Goal: Task Accomplishment & Management: Use online tool/utility

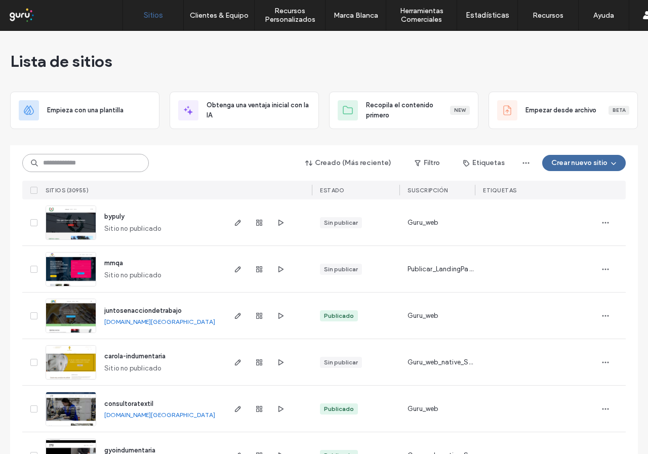
click at [87, 158] on input at bounding box center [85, 163] width 127 height 18
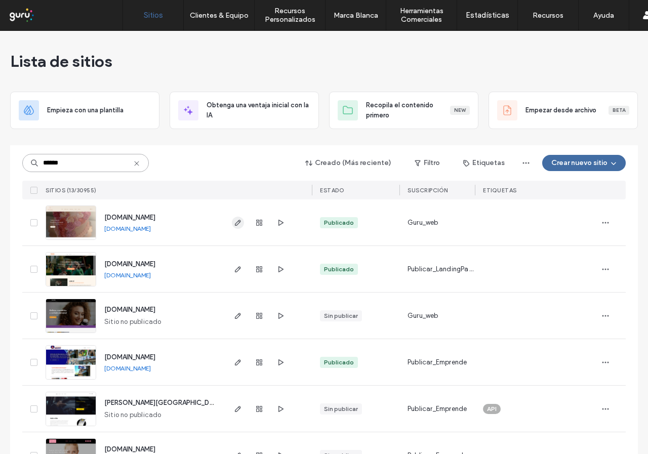
type input "******"
click at [237, 225] on icon "button" at bounding box center [238, 223] width 8 height 8
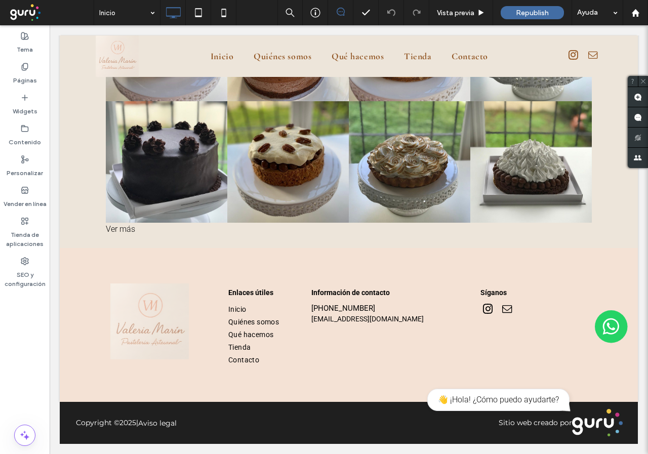
scroll to position [2184, 0]
click at [22, 195] on label "Vender en línea" at bounding box center [25, 201] width 43 height 14
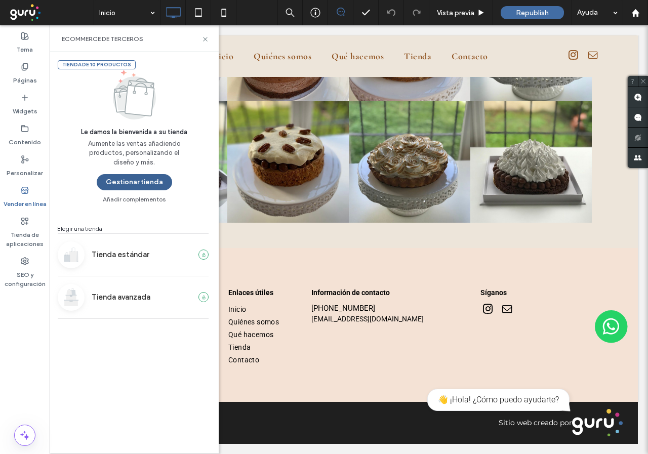
click at [135, 182] on button "Gestionar tienda" at bounding box center [134, 182] width 75 height 16
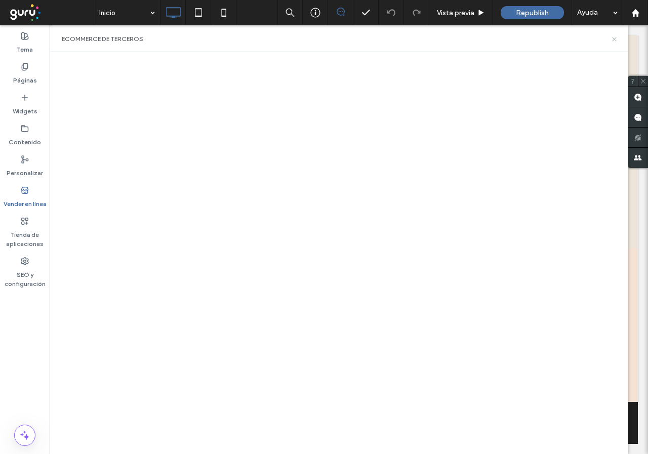
drag, startPoint x: 617, startPoint y: 38, endPoint x: 567, endPoint y: 13, distance: 56.2
click at [617, 38] on icon at bounding box center [615, 39] width 8 height 8
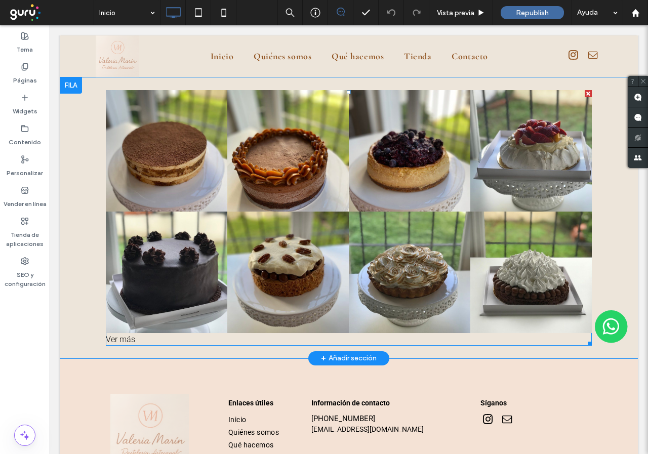
scroll to position [1982, 0]
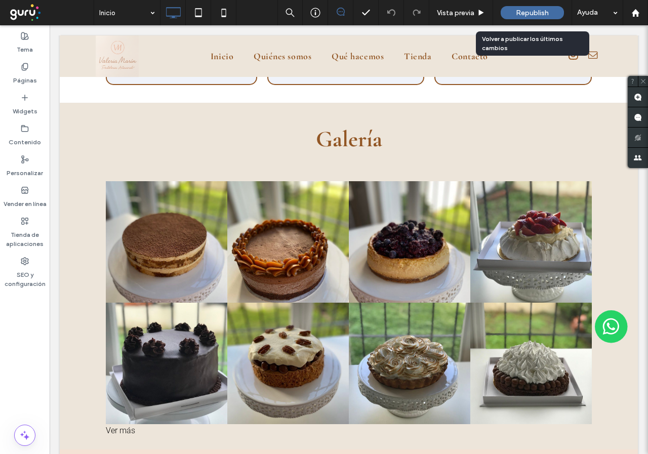
click at [531, 18] on div "Republish" at bounding box center [532, 12] width 63 height 13
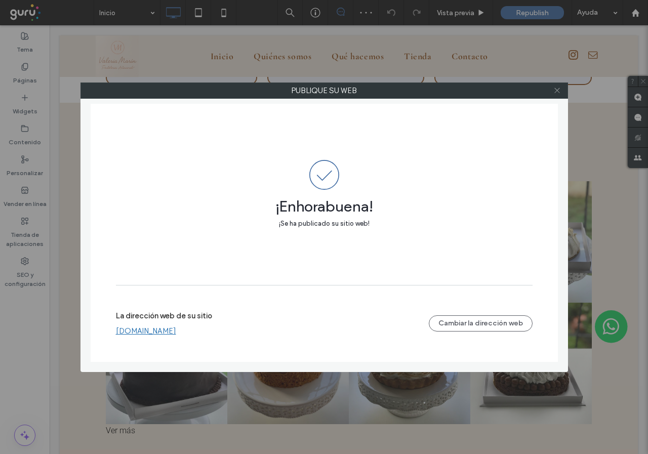
click at [556, 95] on span at bounding box center [558, 90] width 8 height 15
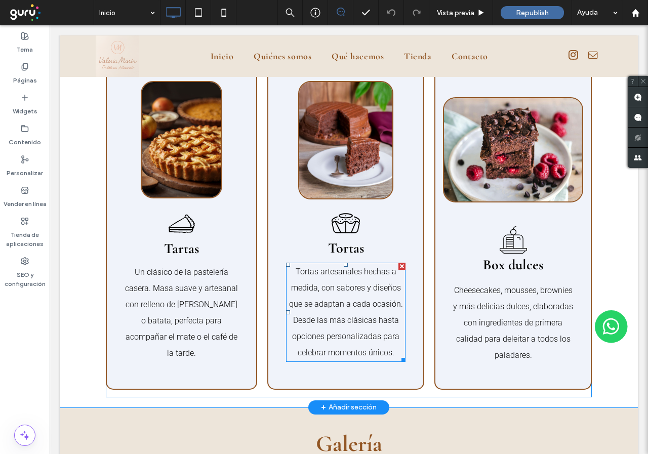
scroll to position [1678, 0]
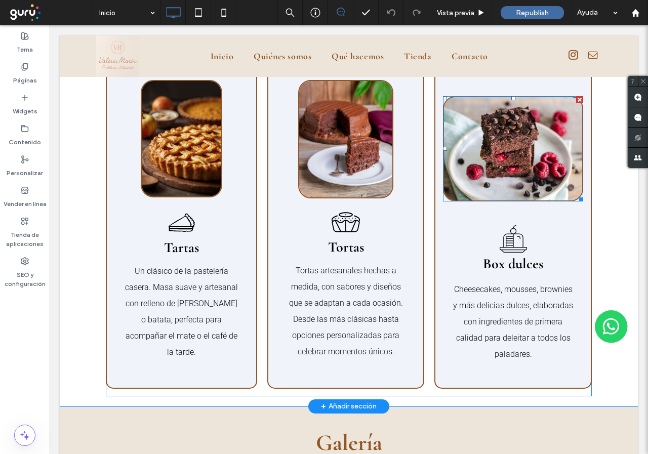
click at [488, 184] on img at bounding box center [513, 149] width 140 height 106
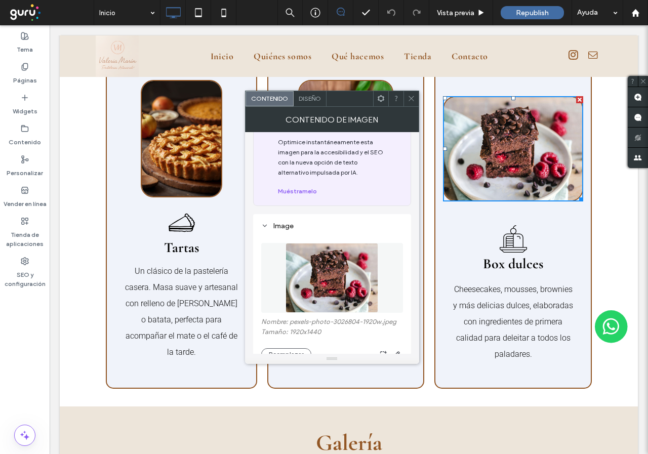
scroll to position [51, 0]
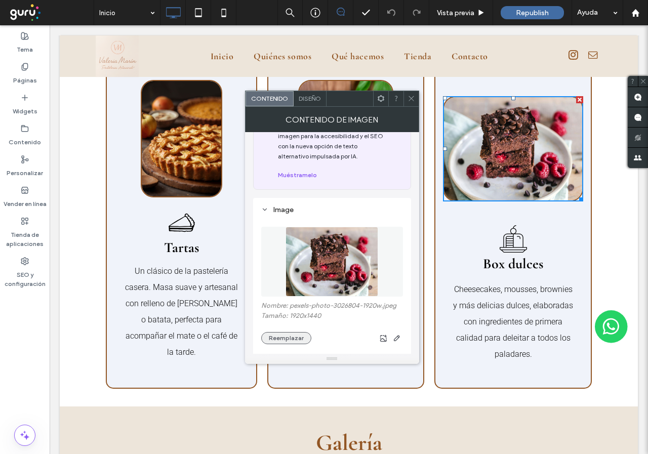
click at [292, 333] on button "Reemplazar" at bounding box center [286, 338] width 50 height 12
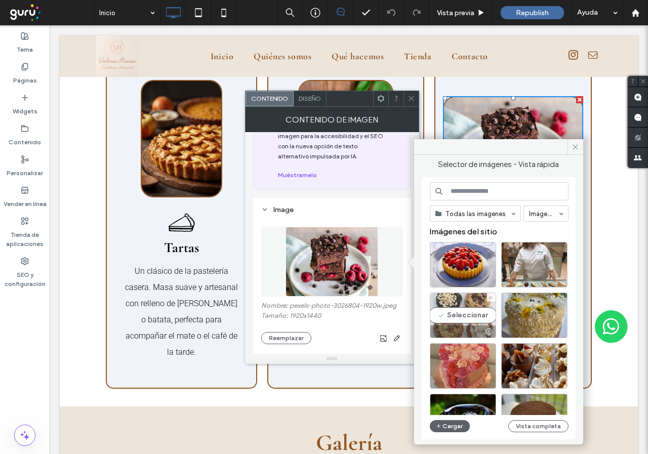
click at [443, 314] on div "Seleccionar" at bounding box center [463, 316] width 66 height 46
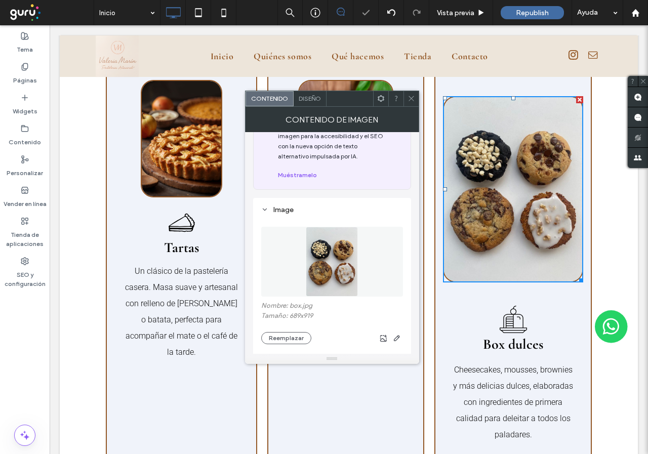
click at [410, 99] on icon at bounding box center [412, 99] width 8 height 8
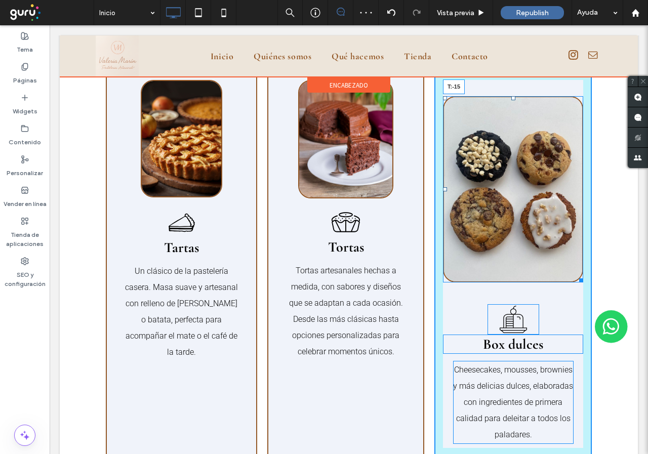
drag, startPoint x: 508, startPoint y: 97, endPoint x: 500, endPoint y: 72, distance: 26.3
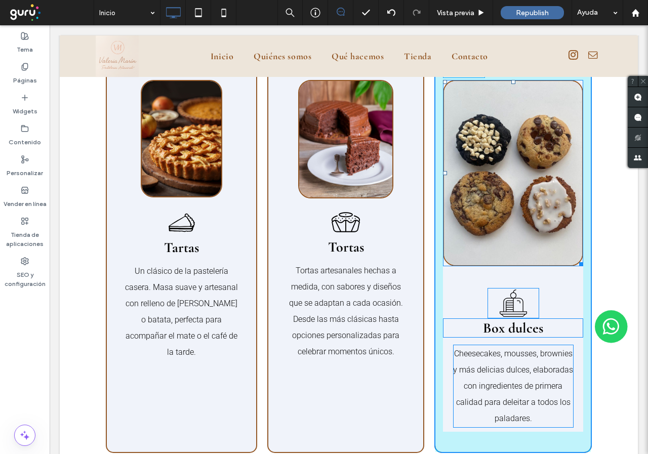
drag, startPoint x: 575, startPoint y: 263, endPoint x: 549, endPoint y: 212, distance: 56.6
click at [549, 212] on div "W:175 H:232 Icono de pastel con cereza en la parte superior. Box dulces Cheesec…" at bounding box center [514, 256] width 158 height 395
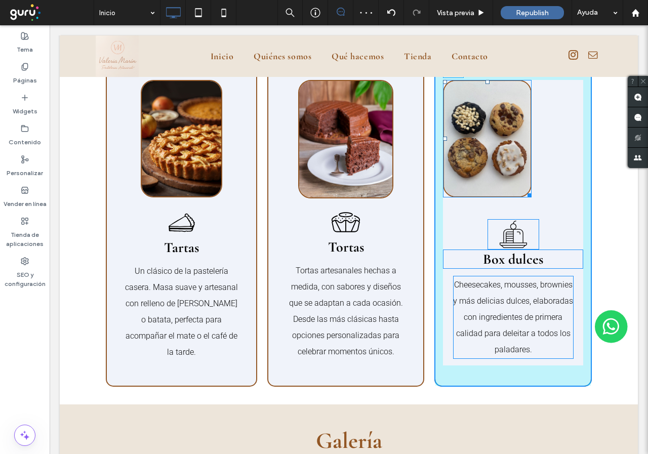
drag, startPoint x: 442, startPoint y: 140, endPoint x: 469, endPoint y: 139, distance: 27.4
click at [447, 139] on div at bounding box center [445, 139] width 4 height 4
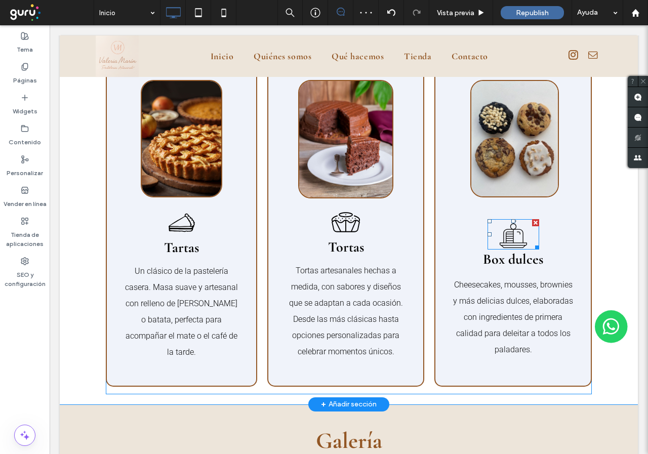
click at [511, 220] on div at bounding box center [513, 221] width 4 height 4
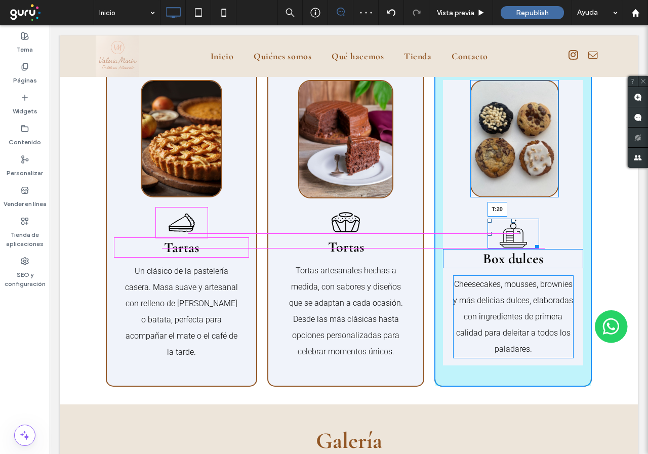
drag, startPoint x: 509, startPoint y: 222, endPoint x: 506, endPoint y: 211, distance: 11.5
click at [506, 219] on div "Icono de pastel con cereza en la parte superior. T:20" at bounding box center [514, 234] width 52 height 30
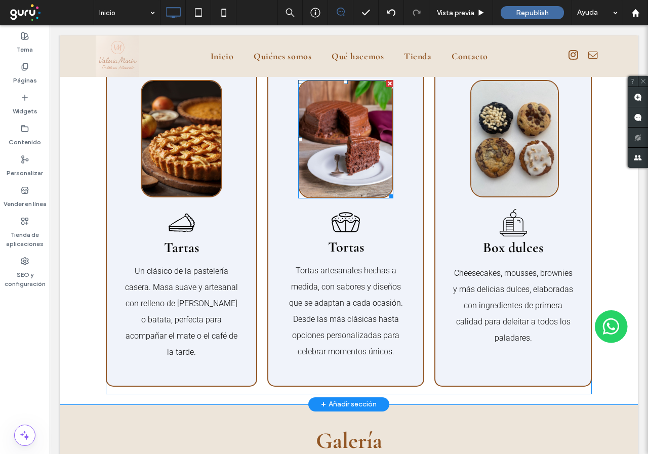
click at [329, 149] on img at bounding box center [345, 139] width 95 height 119
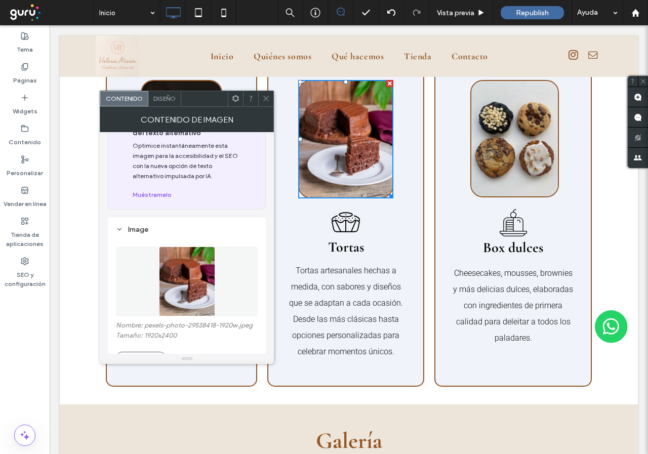
scroll to position [101, 0]
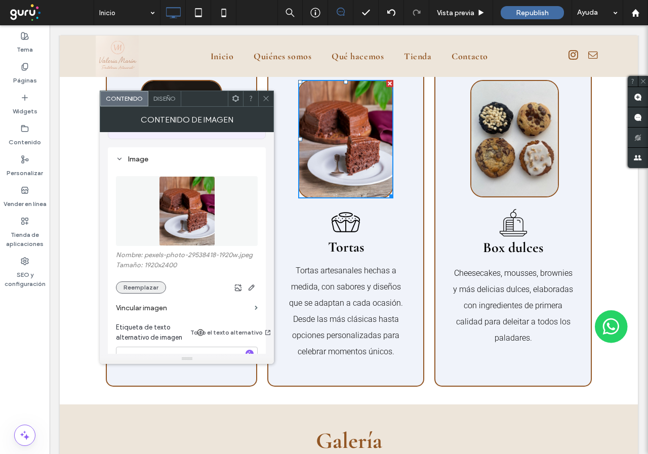
click at [133, 289] on button "Reemplazar" at bounding box center [141, 288] width 50 height 12
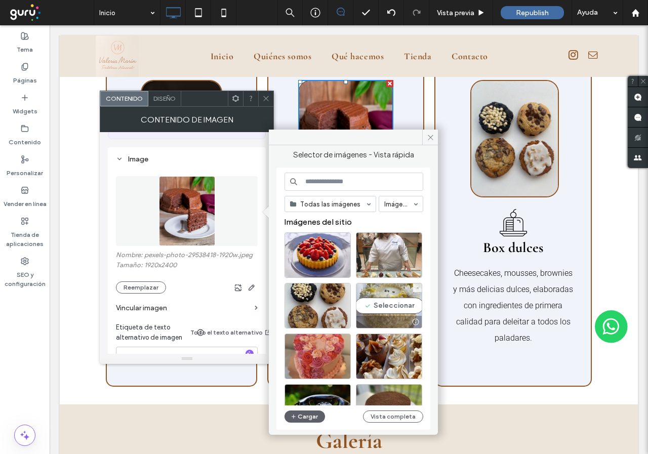
click at [373, 306] on div "Seleccionar" at bounding box center [389, 306] width 66 height 46
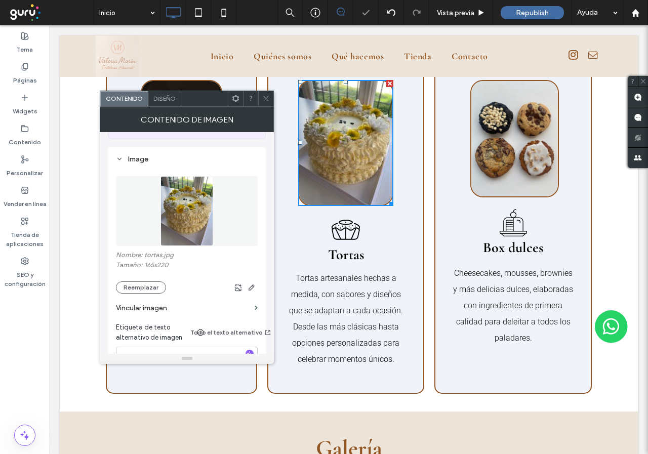
click at [267, 101] on icon at bounding box center [266, 99] width 8 height 8
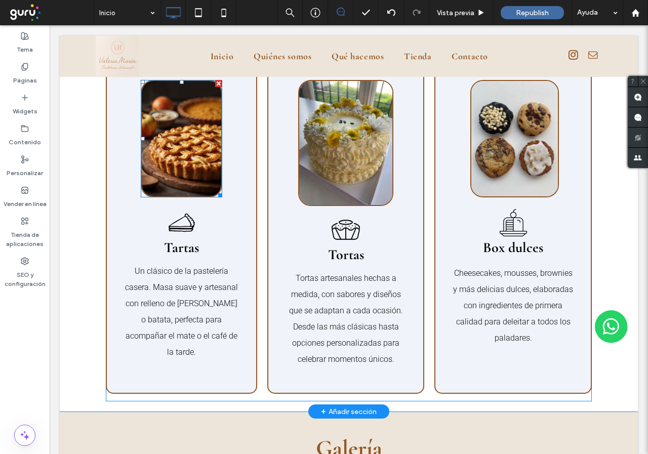
click at [177, 191] on img at bounding box center [181, 138] width 81 height 117
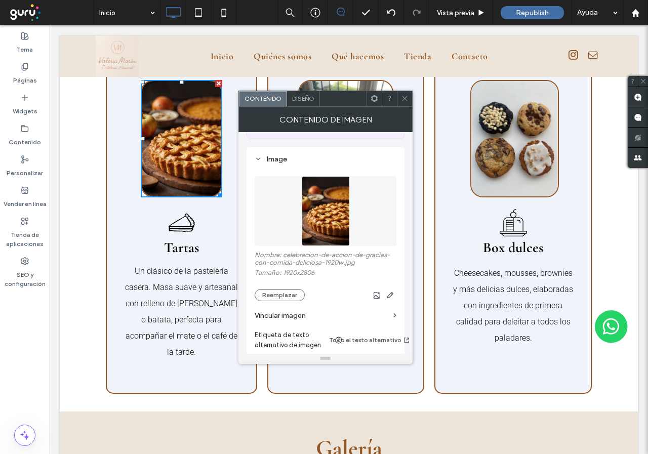
click at [287, 302] on section "Vincular imagen" at bounding box center [326, 315] width 142 height 29
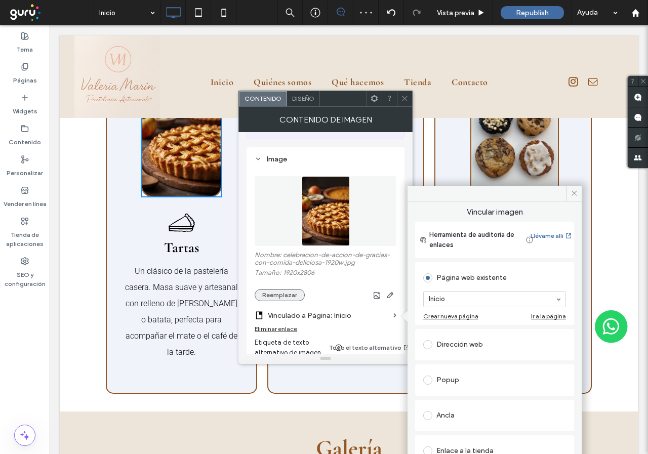
click at [274, 292] on button "Reemplazar" at bounding box center [280, 295] width 50 height 12
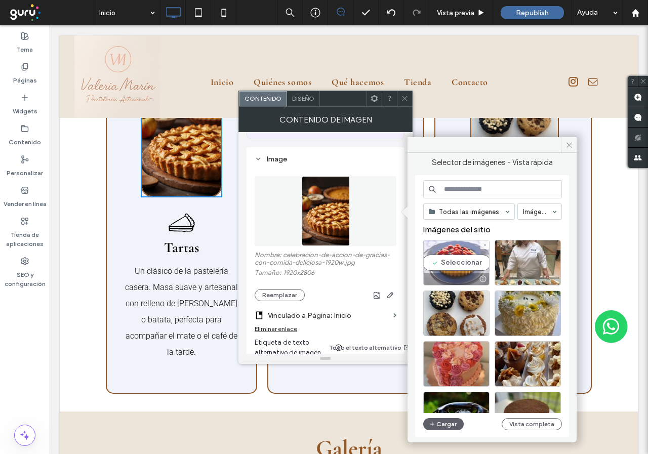
click at [450, 266] on div "Seleccionar" at bounding box center [456, 263] width 66 height 46
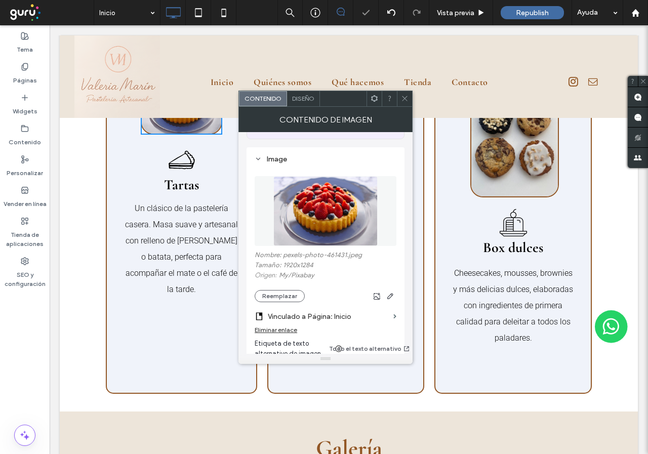
click at [405, 99] on icon at bounding box center [405, 99] width 8 height 8
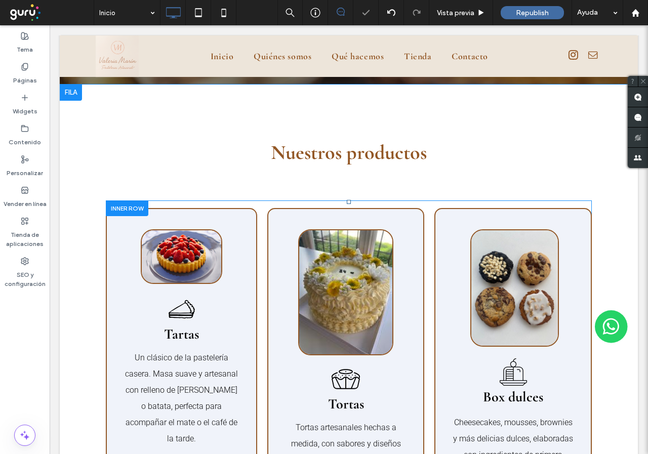
scroll to position [1526, 0]
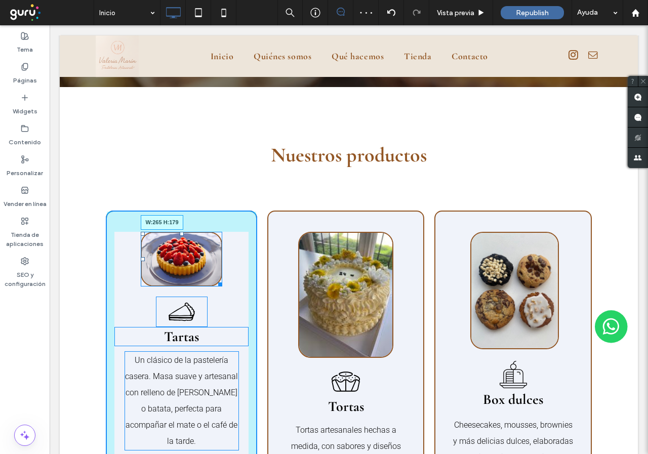
drag, startPoint x: 213, startPoint y: 282, endPoint x: 232, endPoint y: 338, distance: 59.4
click at [232, 338] on div "W:265 H:179 Rebanada de pastel en capas, contorno negro, sobre fondo blanco. Ta…" at bounding box center [181, 379] width 151 height 336
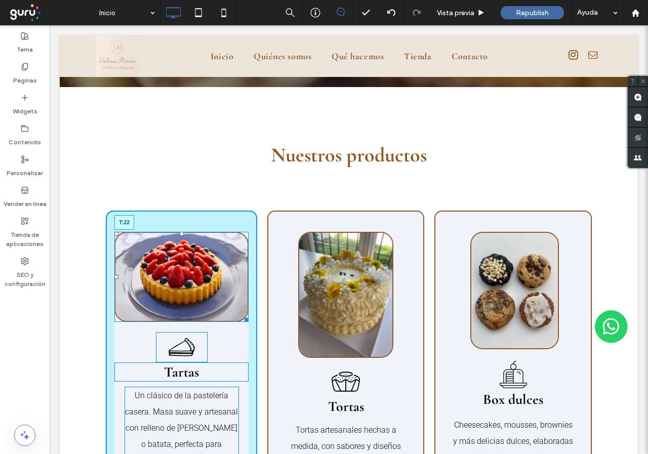
drag, startPoint x: 177, startPoint y: 234, endPoint x: 177, endPoint y: 246, distance: 11.2
click at [180, 236] on div at bounding box center [182, 234] width 4 height 4
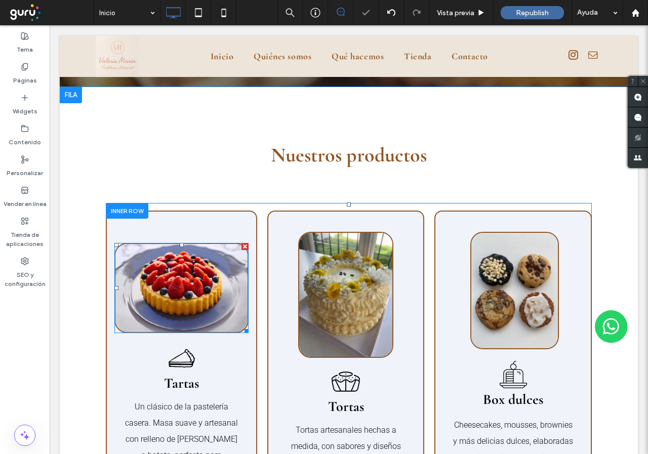
click at [186, 285] on img at bounding box center [181, 288] width 134 height 91
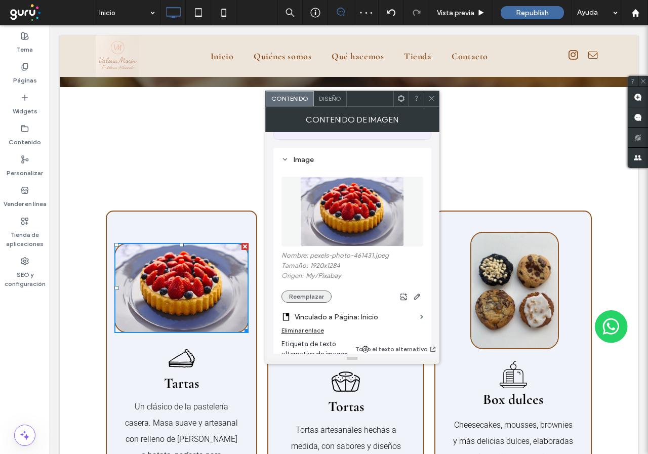
scroll to position [101, 0]
click at [284, 289] on div "Nombre: pexels-photo-461431.jpeg Tamaño: 1920x1284 Origen: My / Pixabay Reempla…" at bounding box center [353, 276] width 142 height 51
click at [289, 298] on button "Reemplazar" at bounding box center [307, 296] width 50 height 12
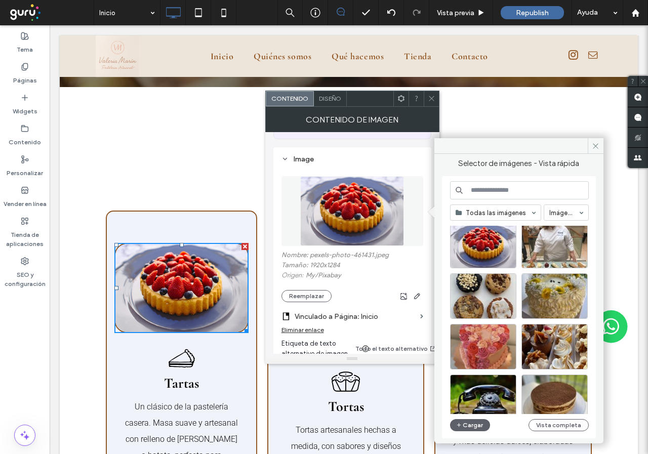
scroll to position [0, 0]
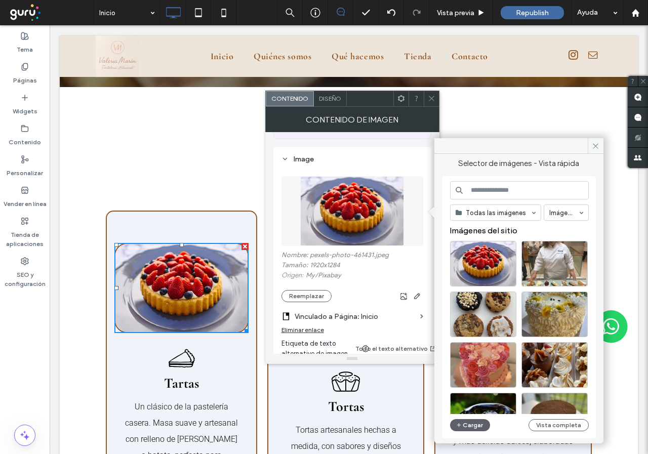
click at [435, 95] on icon at bounding box center [432, 99] width 8 height 8
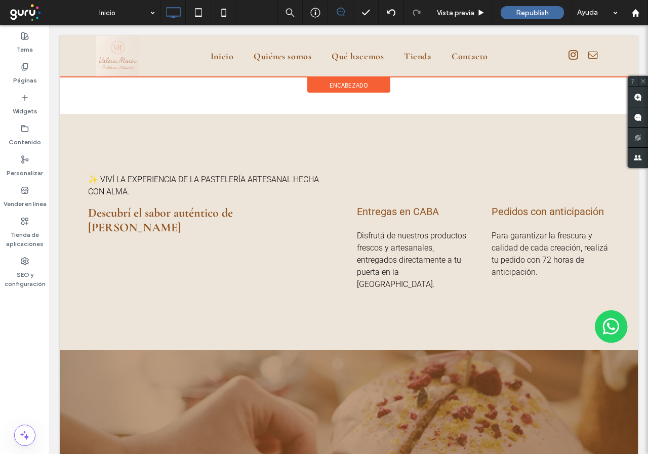
scroll to position [519, 0]
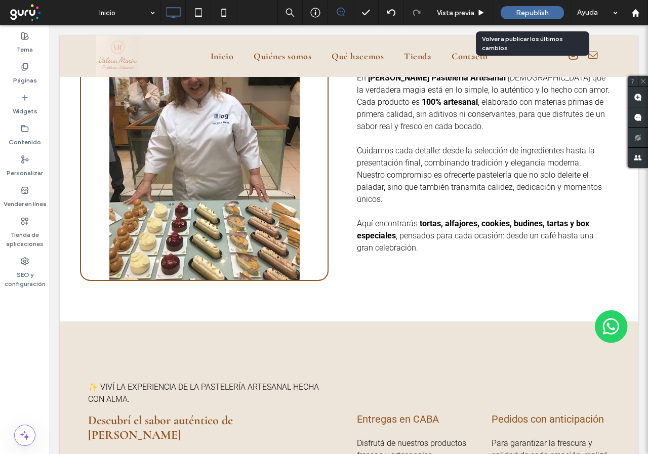
click at [531, 16] on span "Republish" at bounding box center [532, 13] width 33 height 9
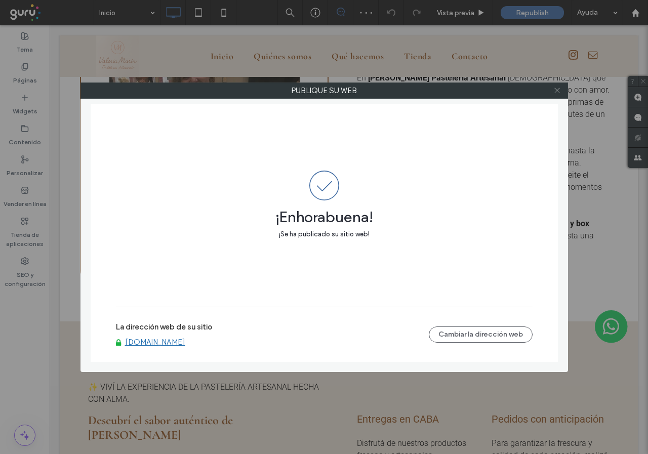
click at [555, 89] on icon at bounding box center [558, 91] width 8 height 8
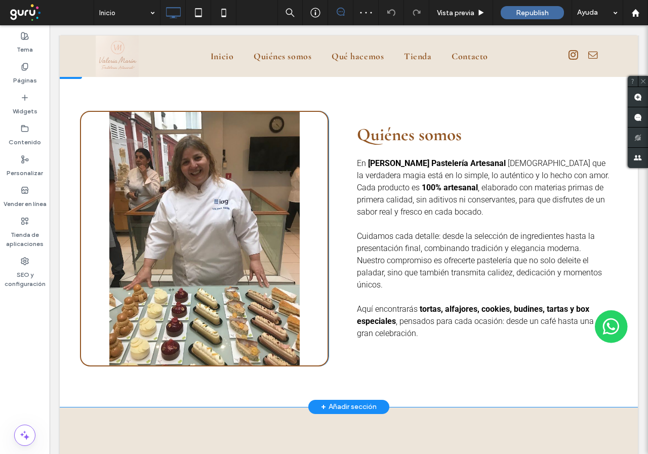
scroll to position [367, 0]
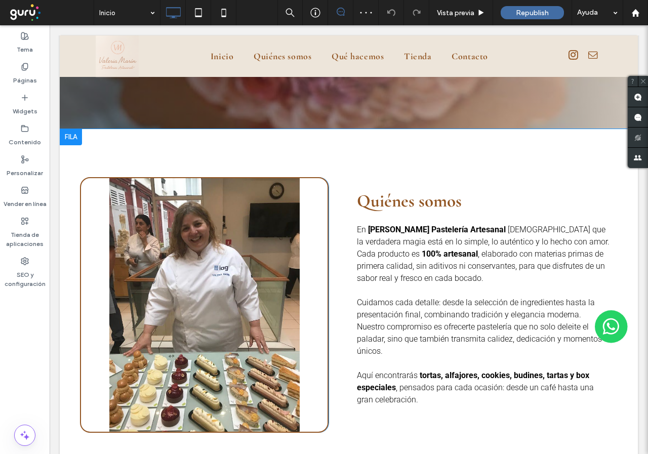
click at [124, 263] on div "Click To Paste" at bounding box center [204, 305] width 249 height 256
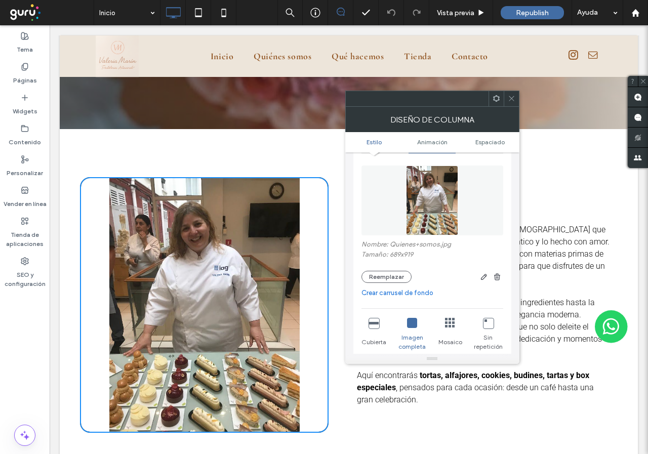
scroll to position [152, 0]
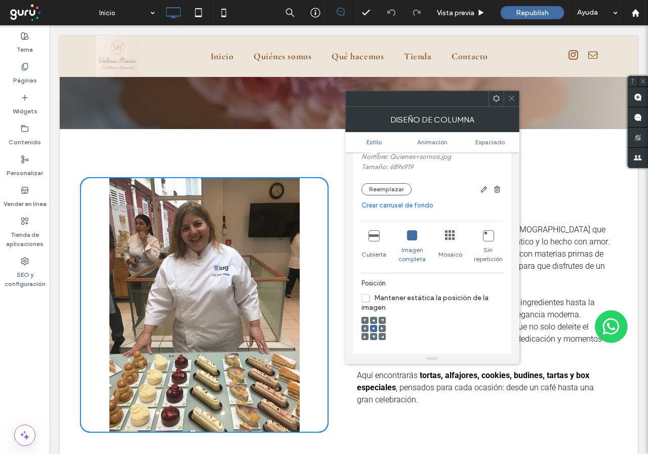
click at [374, 237] on icon at bounding box center [374, 235] width 10 height 10
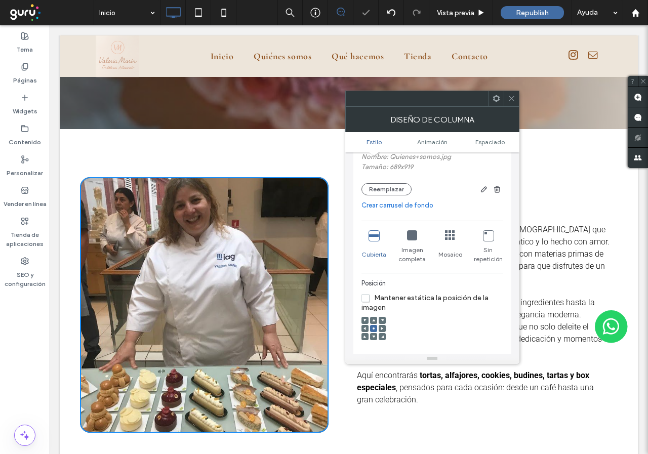
click at [405, 234] on div "Imagen completa" at bounding box center [412, 247] width 29 height 42
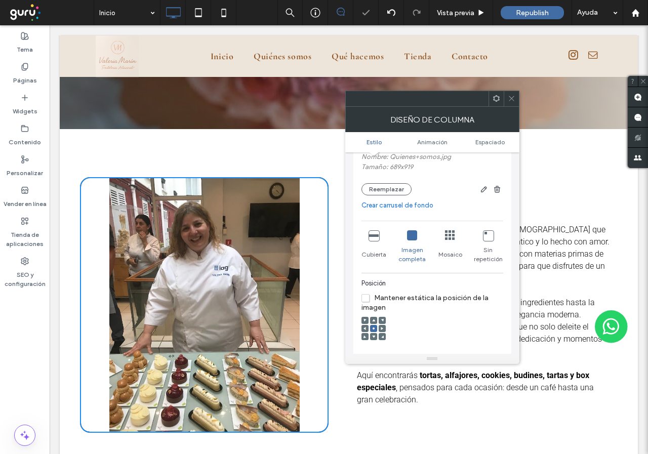
click at [415, 237] on icon at bounding box center [412, 235] width 10 height 10
click at [370, 251] on span "Cubierta" at bounding box center [374, 254] width 25 height 9
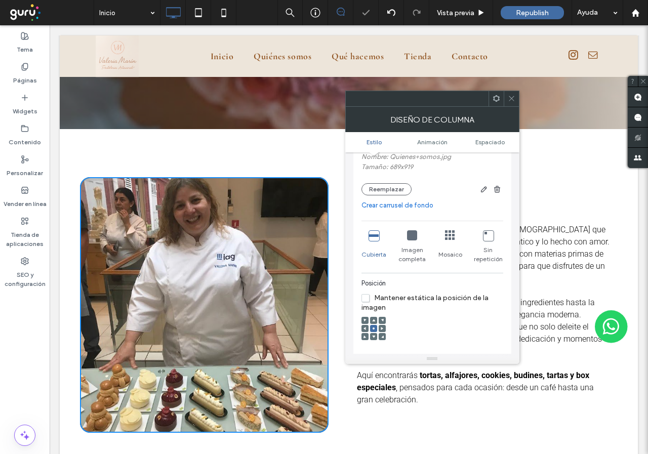
drag, startPoint x: 373, startPoint y: 334, endPoint x: 374, endPoint y: 340, distance: 6.2
click at [373, 340] on div at bounding box center [374, 329] width 24 height 24
click at [374, 340] on div at bounding box center [374, 329] width 24 height 24
click at [374, 337] on use at bounding box center [373, 337] width 3 height 3
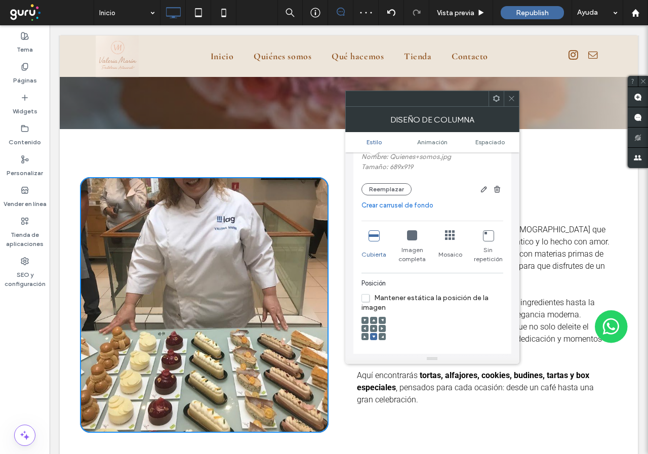
click at [374, 320] on use at bounding box center [373, 320] width 3 height 3
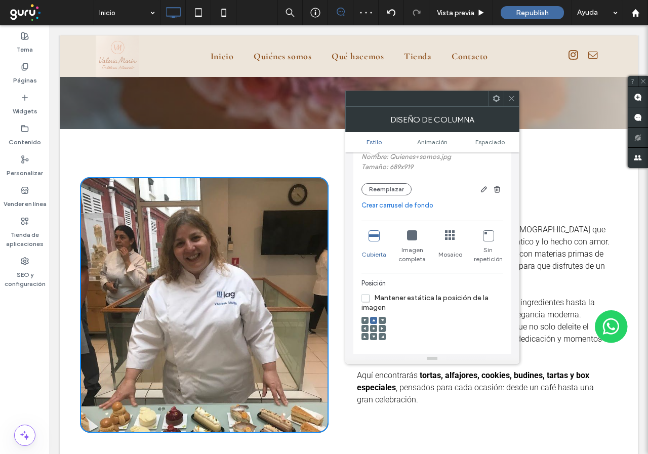
click at [413, 231] on icon at bounding box center [412, 235] width 10 height 10
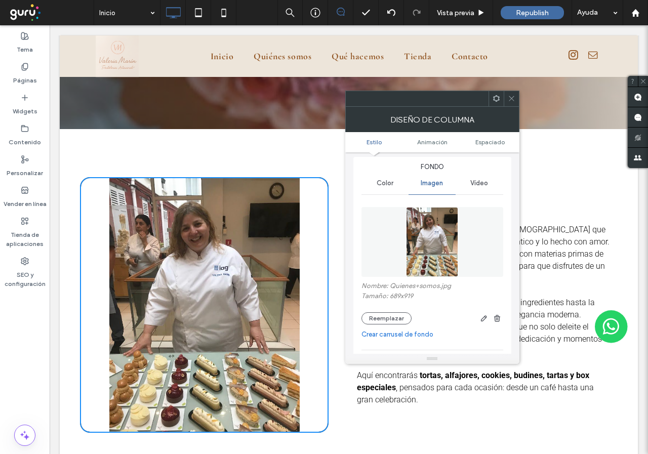
scroll to position [0, 0]
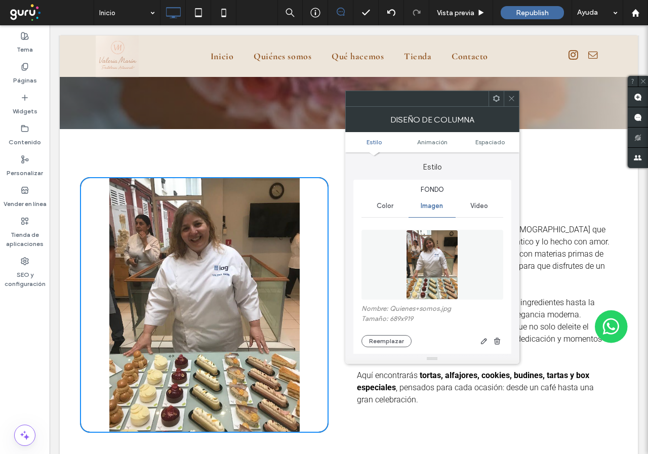
click at [388, 199] on div "Color" at bounding box center [385, 206] width 47 height 22
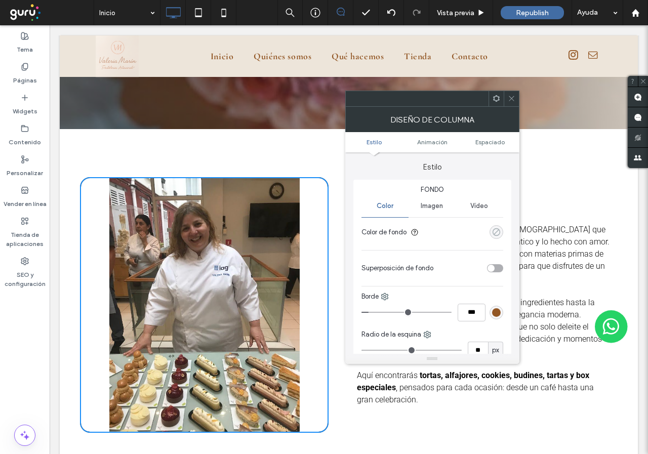
click at [496, 232] on div "rgba(0, 0, 0, 0)" at bounding box center [496, 232] width 9 height 9
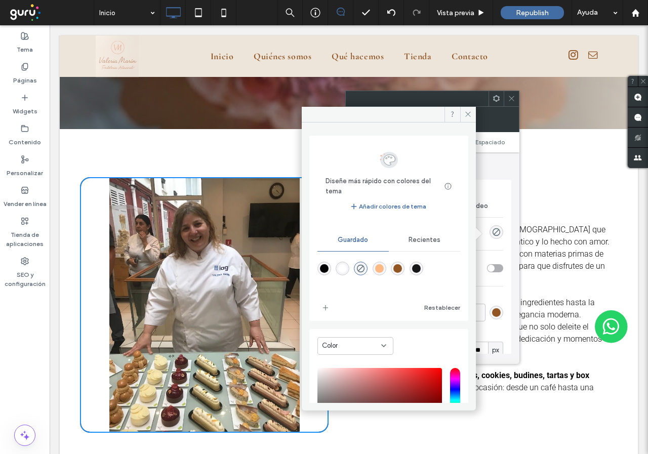
click at [384, 269] on div "rgba(251,185,131,1)" at bounding box center [379, 268] width 9 height 9
type input "*******"
type input "***"
type input "****"
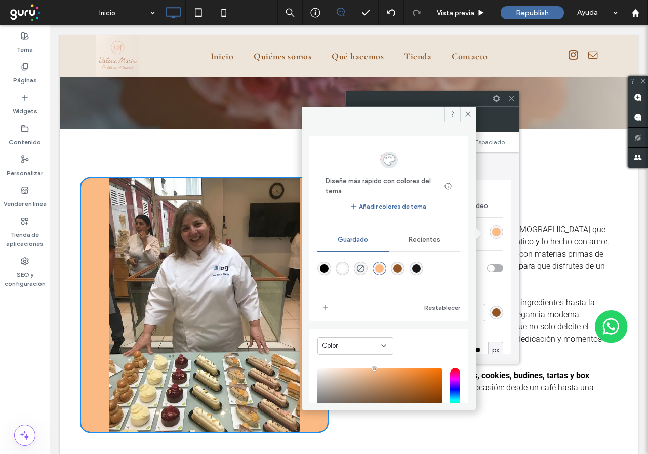
click at [372, 266] on div at bounding box center [389, 276] width 143 height 38
click at [363, 270] on icon "rgba(0,0,0,0)" at bounding box center [361, 268] width 9 height 9
type input "*******"
type input "*"
type input "**"
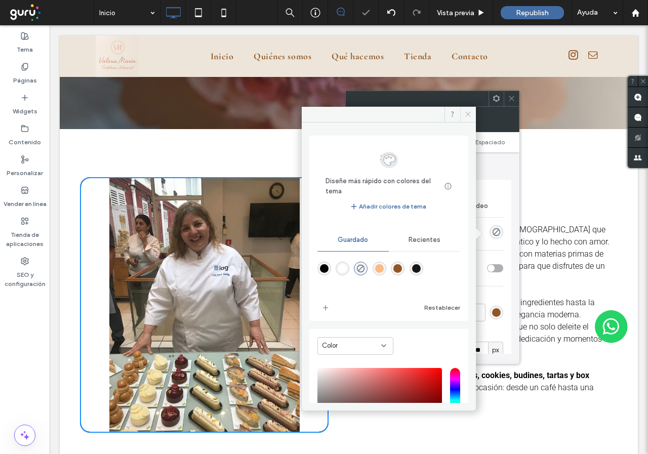
click at [474, 121] on span at bounding box center [468, 114] width 16 height 15
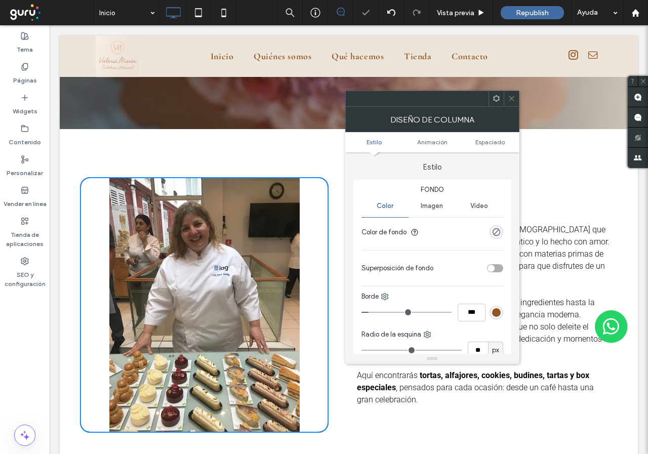
click at [515, 101] on icon at bounding box center [512, 99] width 8 height 8
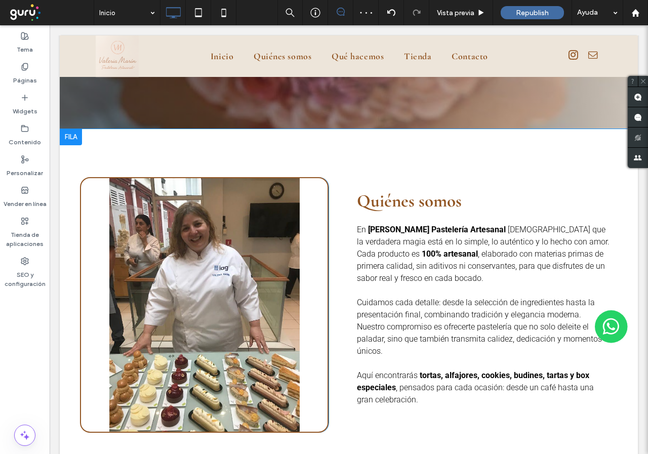
click at [311, 210] on div "Click To Paste" at bounding box center [204, 305] width 249 height 256
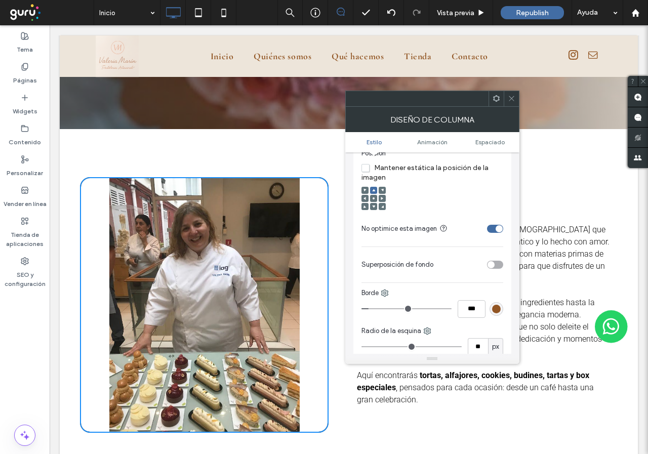
scroll to position [304, 0]
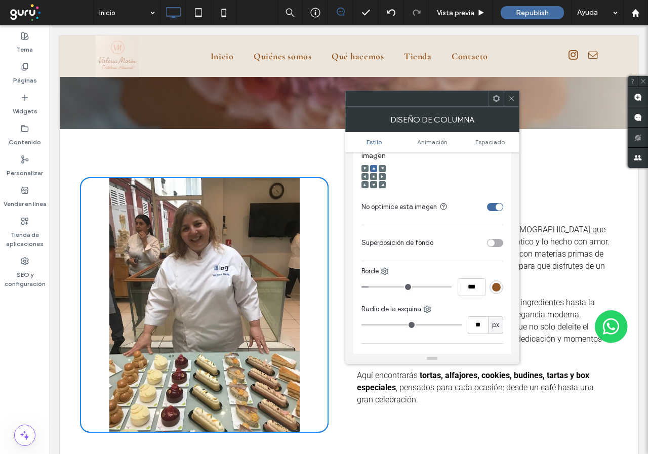
type input "*"
type input "***"
type input "*"
type input "***"
drag, startPoint x: 371, startPoint y: 290, endPoint x: 387, endPoint y: 285, distance: 16.3
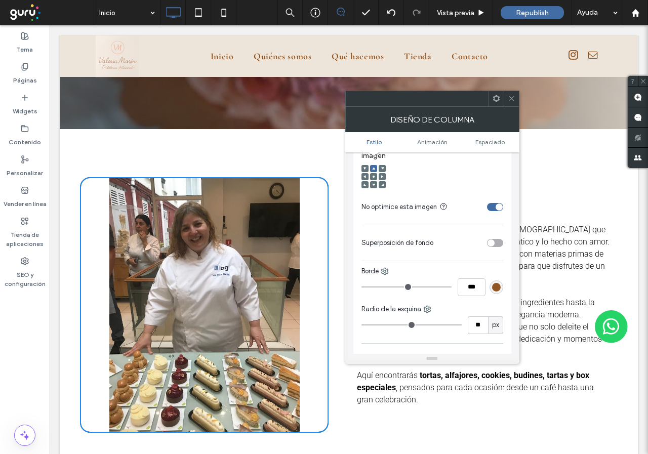
click at [362, 288] on input "range" at bounding box center [407, 287] width 90 height 1
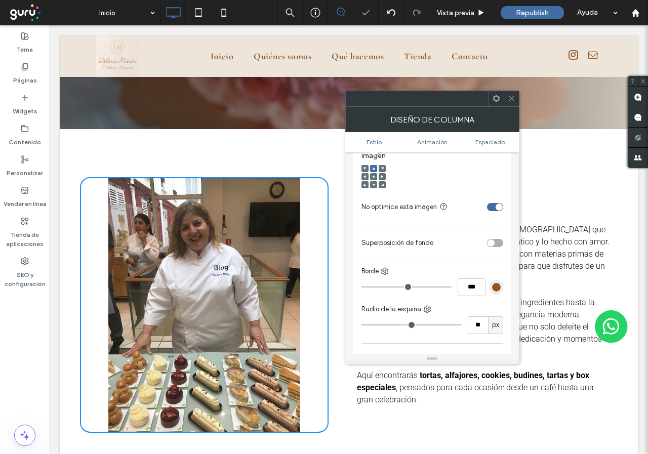
click at [493, 285] on div "rgb(146, 86, 36)" at bounding box center [496, 287] width 9 height 9
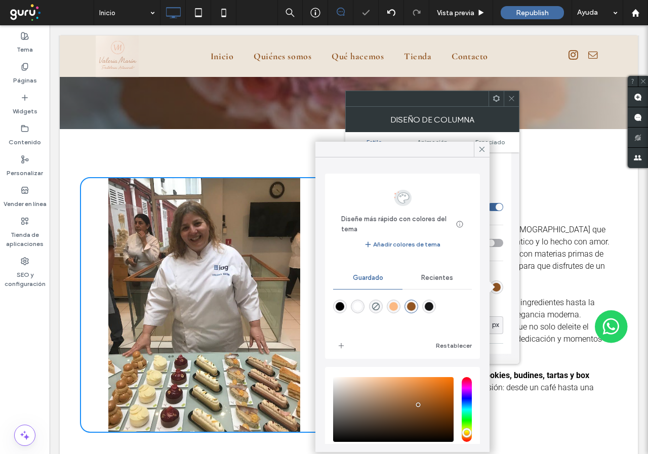
drag, startPoint x: 367, startPoint y: 313, endPoint x: 373, endPoint y: 311, distance: 6.1
click at [368, 313] on div at bounding box center [402, 314] width 139 height 38
click at [376, 308] on use "rgba(0,0,0,0)" at bounding box center [376, 307] width 8 height 8
type input "*"
type input "***"
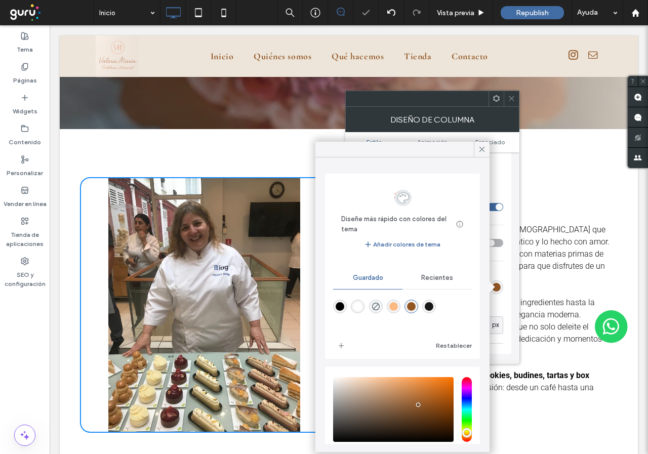
type input "*******"
type input "*"
type input "**"
click at [513, 105] on span at bounding box center [512, 98] width 8 height 15
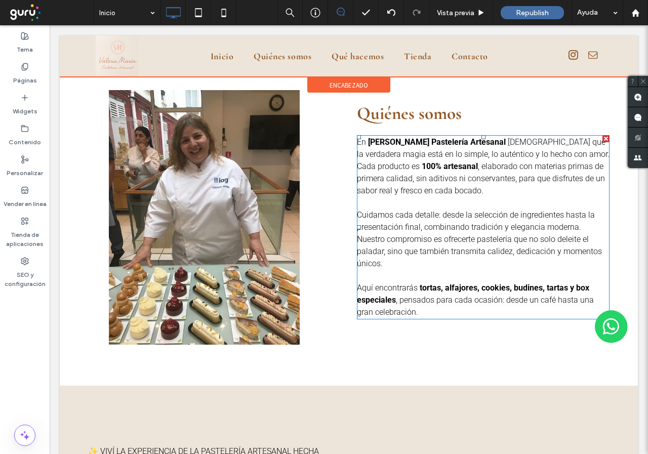
scroll to position [506, 0]
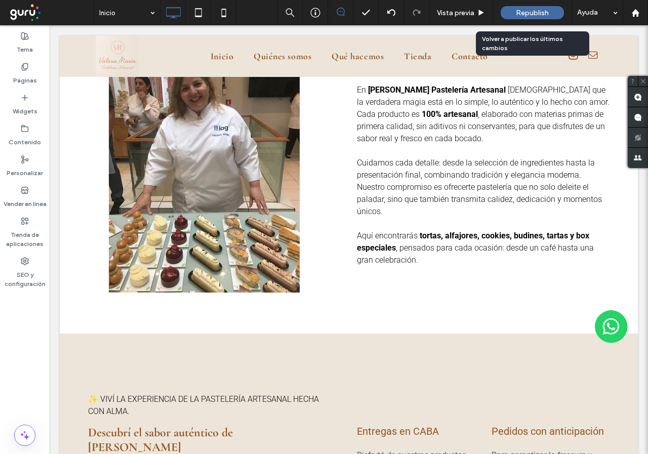
click at [523, 16] on span "Republish" at bounding box center [532, 13] width 33 height 9
